Goal: Information Seeking & Learning: Find specific fact

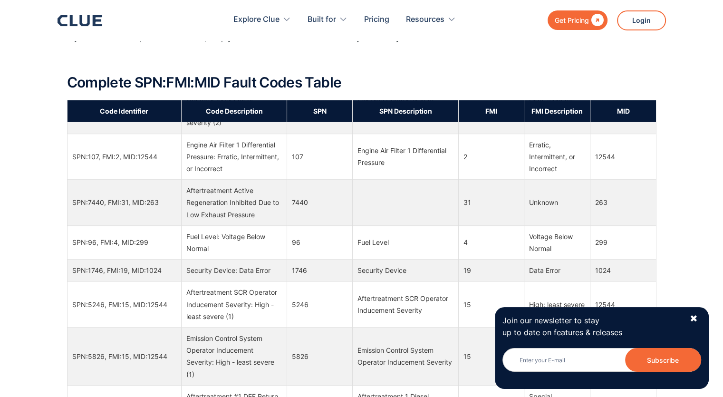
scroll to position [2709, 0]
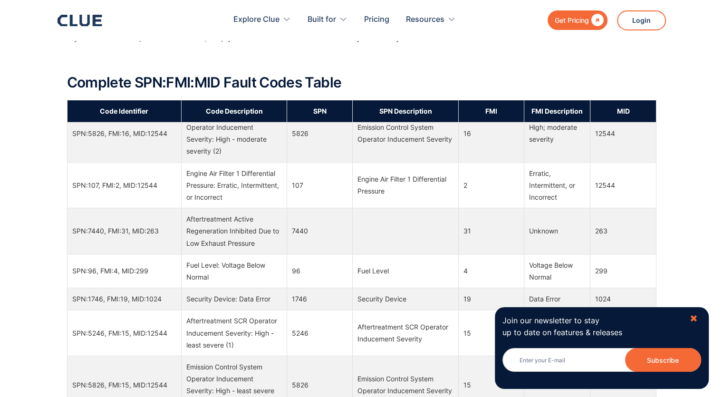
click at [697, 317] on div "✖" at bounding box center [694, 319] width 8 height 12
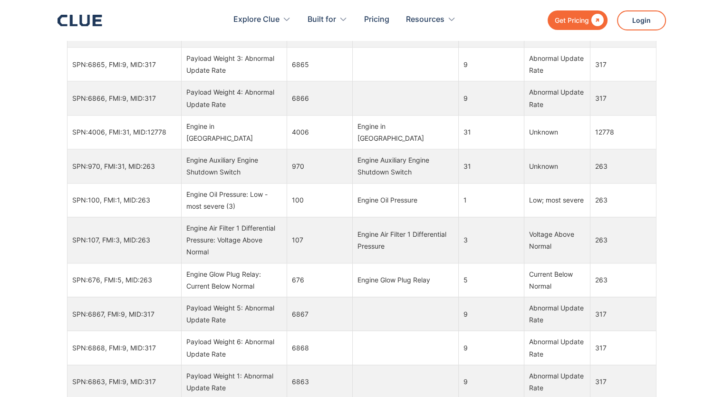
scroll to position [95, 0]
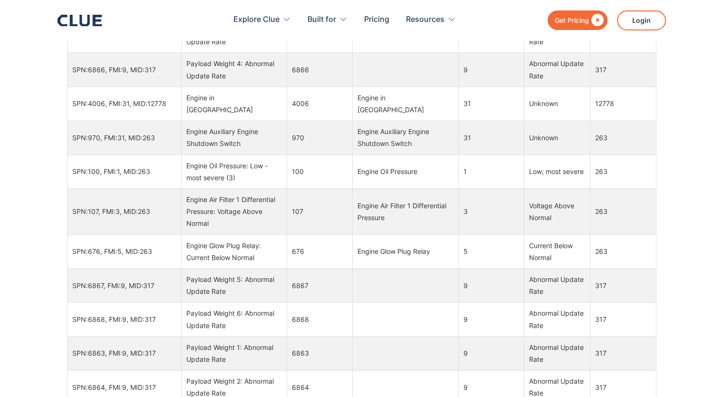
click at [250, 259] on div "Engine Glow Plug Relay: Current Below Normal" at bounding box center [234, 252] width 96 height 24
click at [307, 254] on td "676" at bounding box center [320, 251] width 66 height 34
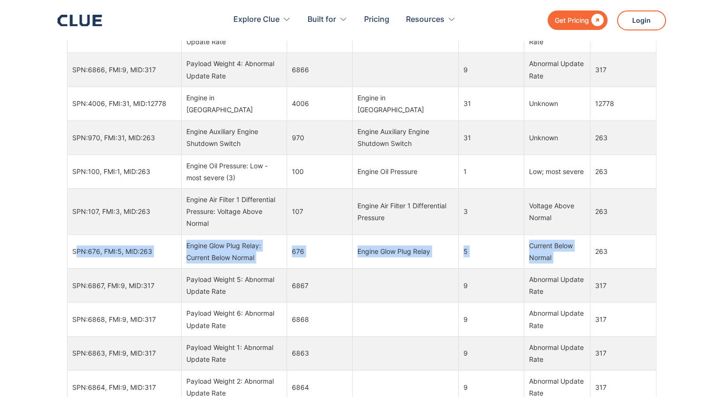
drag, startPoint x: 584, startPoint y: 248, endPoint x: 74, endPoint y: 257, distance: 509.6
click at [74, 257] on tr "SPN:676, FMI:5, MID:263 Engine Glow Plug Relay: Current Below Normal 676 Engine…" at bounding box center [361, 251] width 589 height 34
click at [74, 254] on td "SPN:676, FMI:5, MID:263" at bounding box center [124, 251] width 114 height 34
drag, startPoint x: 70, startPoint y: 252, endPoint x: 602, endPoint y: 252, distance: 531.4
click at [602, 252] on tr "SPN:676, FMI:5, MID:263 Engine Glow Plug Relay: Current Below Normal 676 Engine…" at bounding box center [361, 251] width 589 height 34
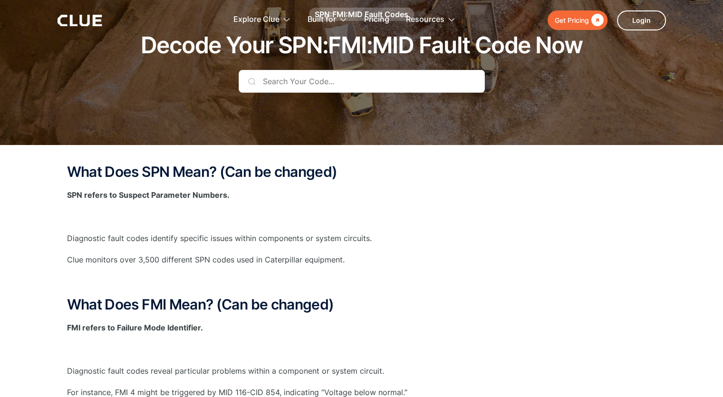
scroll to position [143, 0]
